Goal: Task Accomplishment & Management: Manage account settings

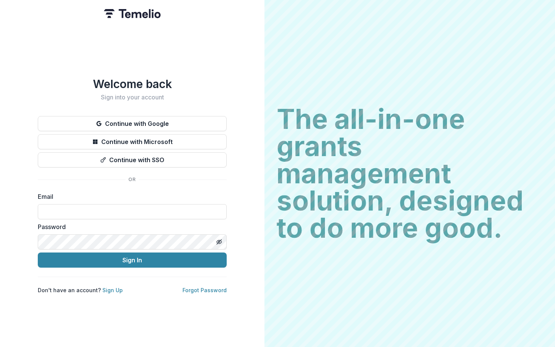
click at [86, 207] on input at bounding box center [132, 211] width 189 height 15
type input "**********"
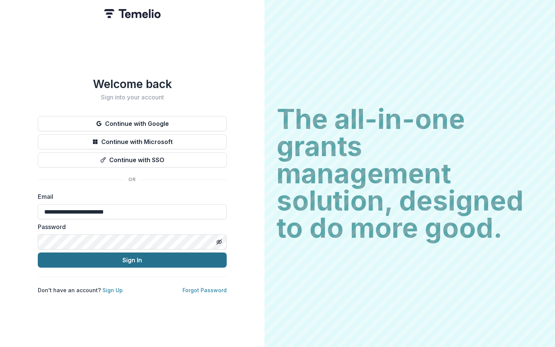
click at [106, 264] on form "**********" at bounding box center [132, 230] width 189 height 76
click at [107, 260] on button "Sign In" at bounding box center [132, 260] width 189 height 15
